Goal: Transaction & Acquisition: Download file/media

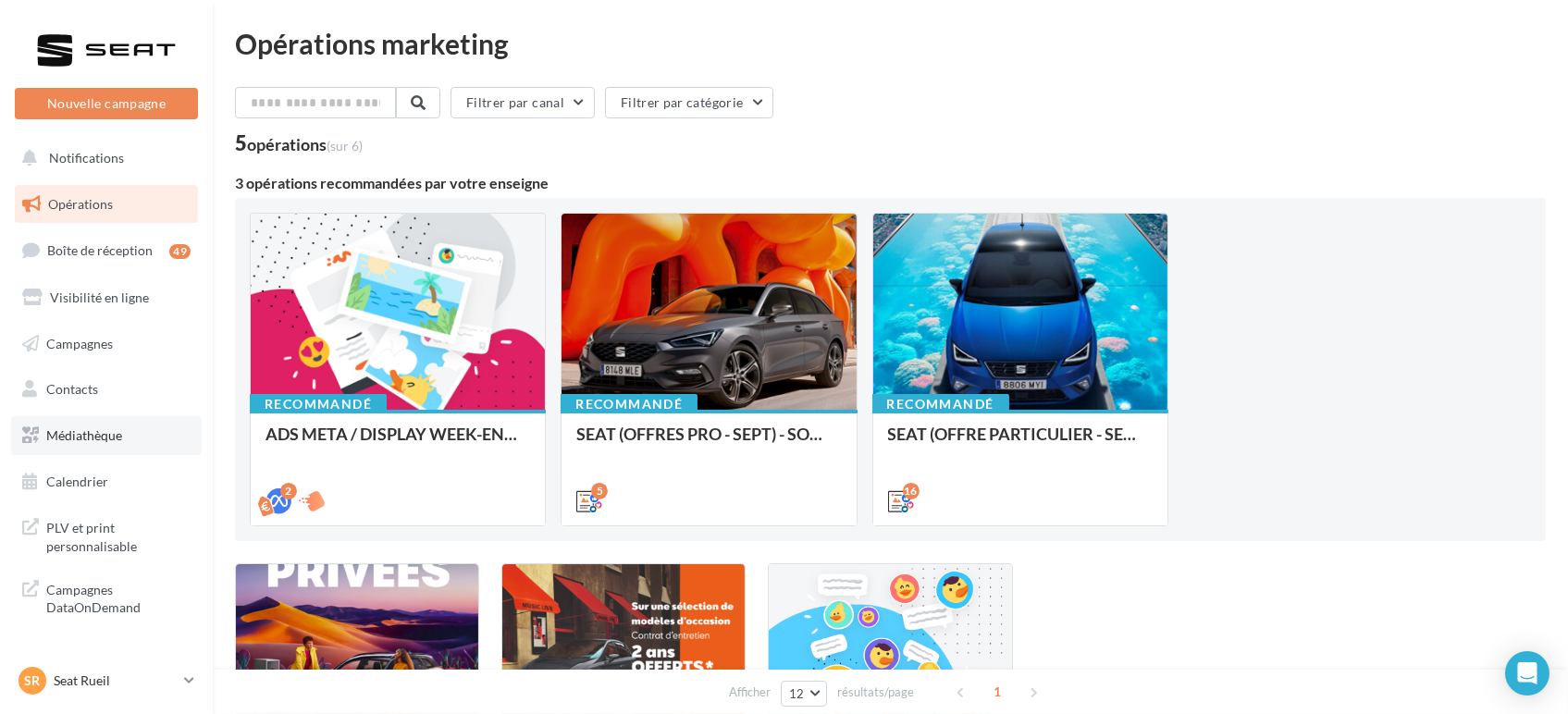
click at [71, 444] on link "Médiathèque" at bounding box center [106, 435] width 191 height 39
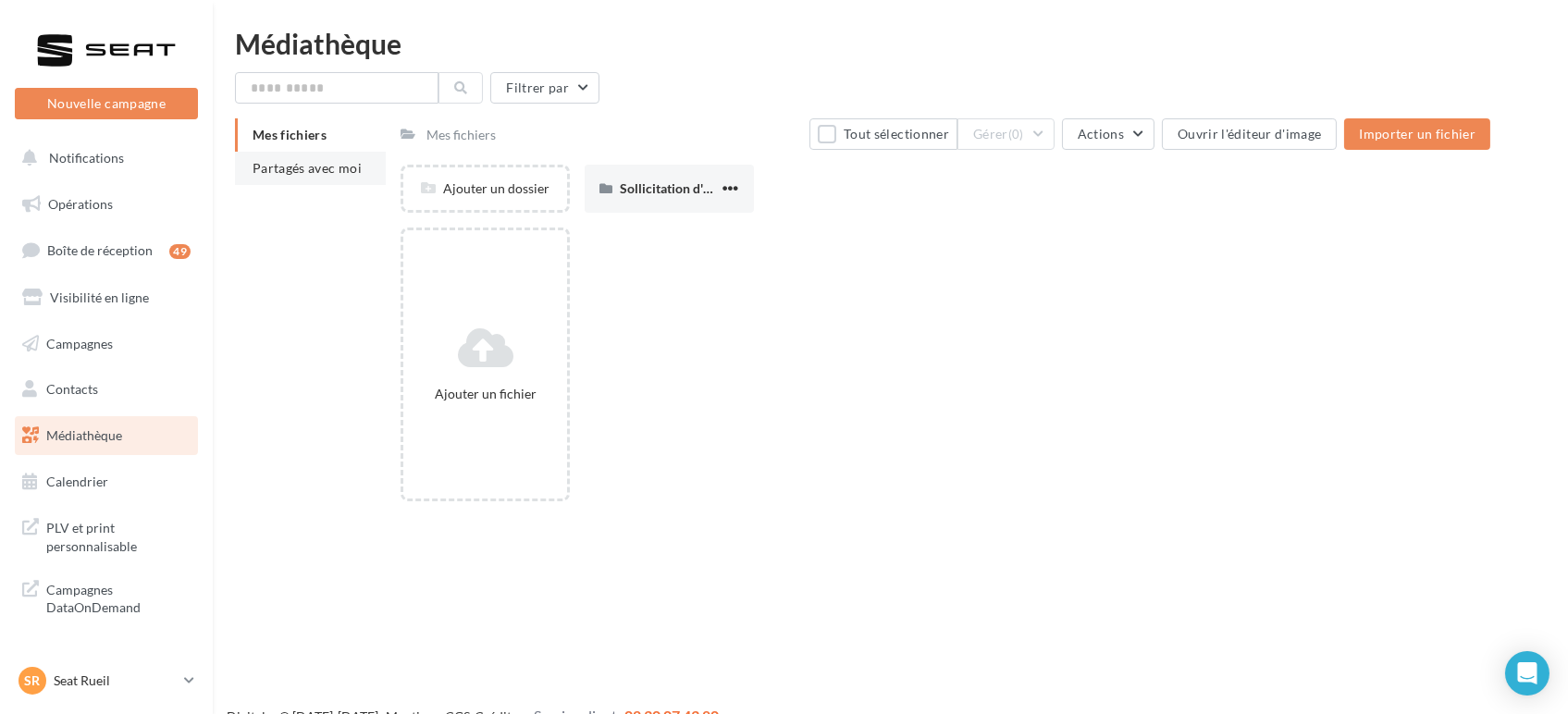
click at [324, 176] on li "Partagés avec moi" at bounding box center [310, 169] width 151 height 34
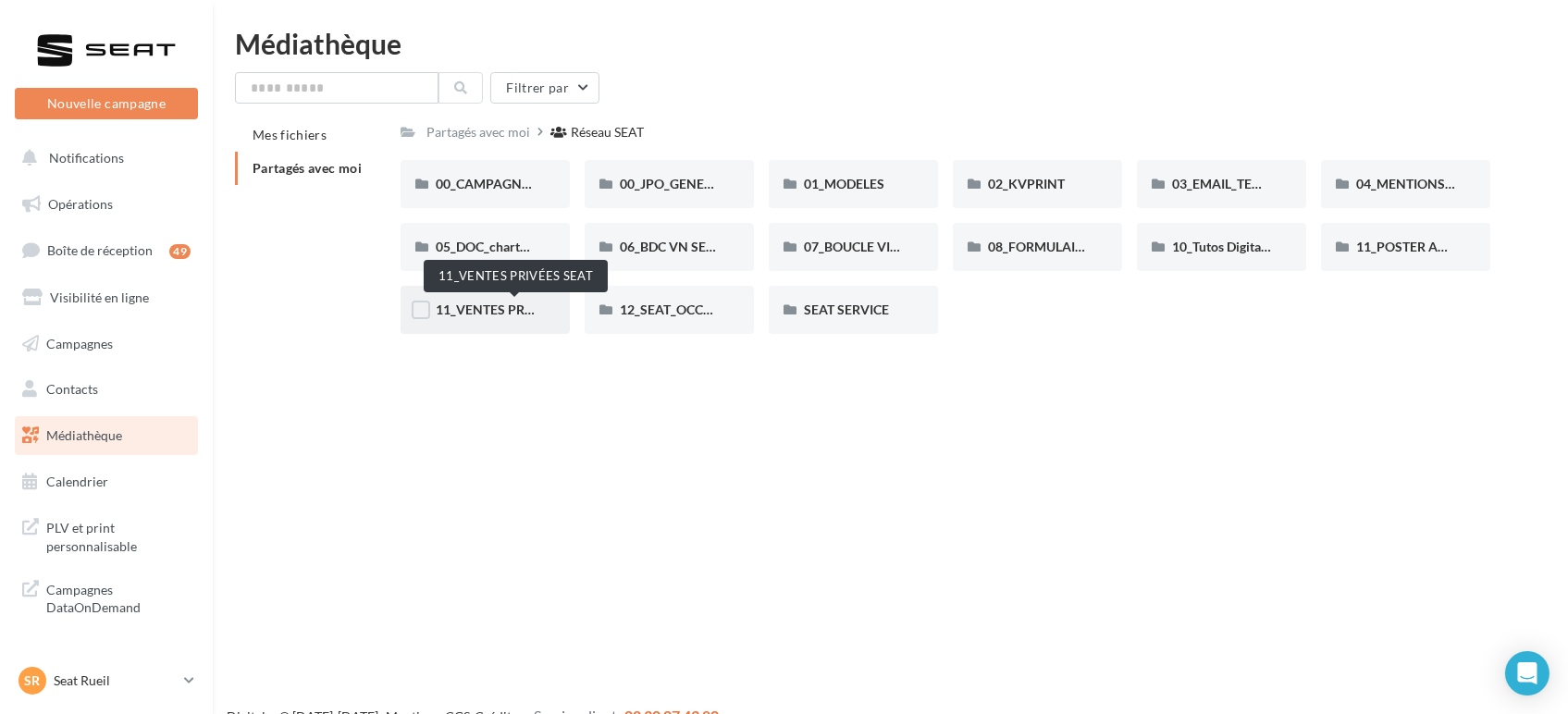
click at [510, 304] on span "11_VENTES PRIVÉES SEAT" at bounding box center [514, 309] width 157 height 16
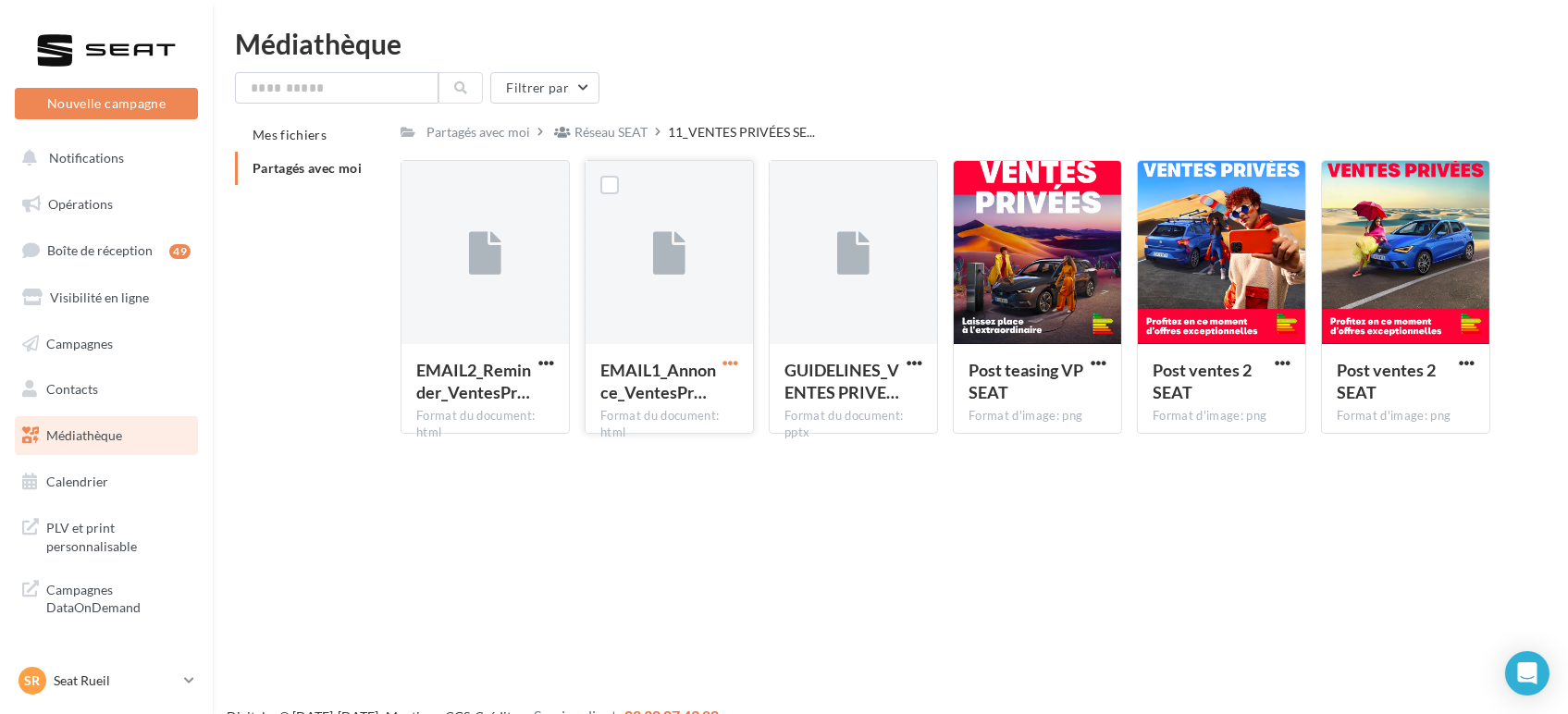
click at [725, 363] on span "button" at bounding box center [730, 362] width 16 height 16
click at [651, 382] on button "Télécharger" at bounding box center [649, 399] width 185 height 48
click at [145, 676] on p "Seat Rueil" at bounding box center [115, 680] width 123 height 19
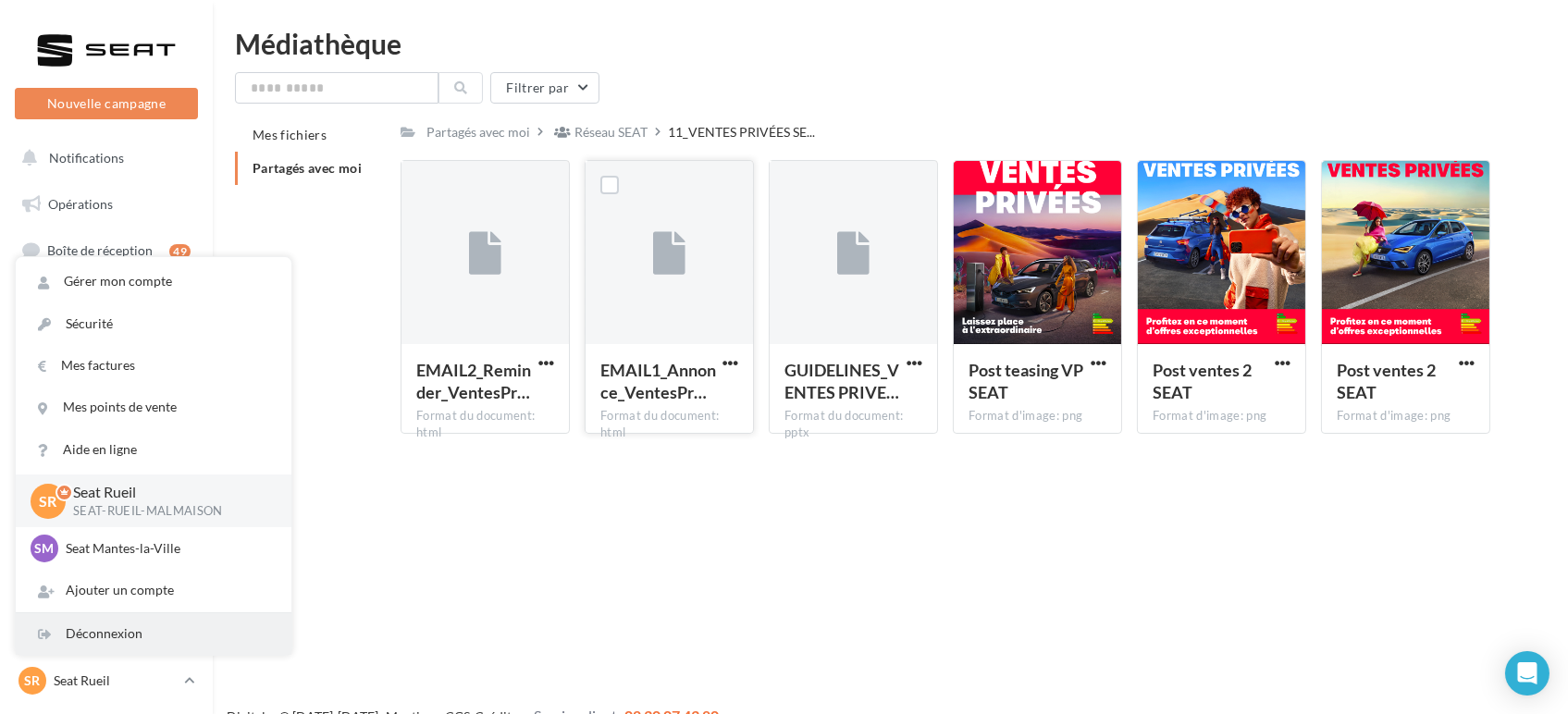
click at [130, 624] on div "Déconnexion" at bounding box center [153, 634] width 275 height 42
